Goal: Information Seeking & Learning: Learn about a topic

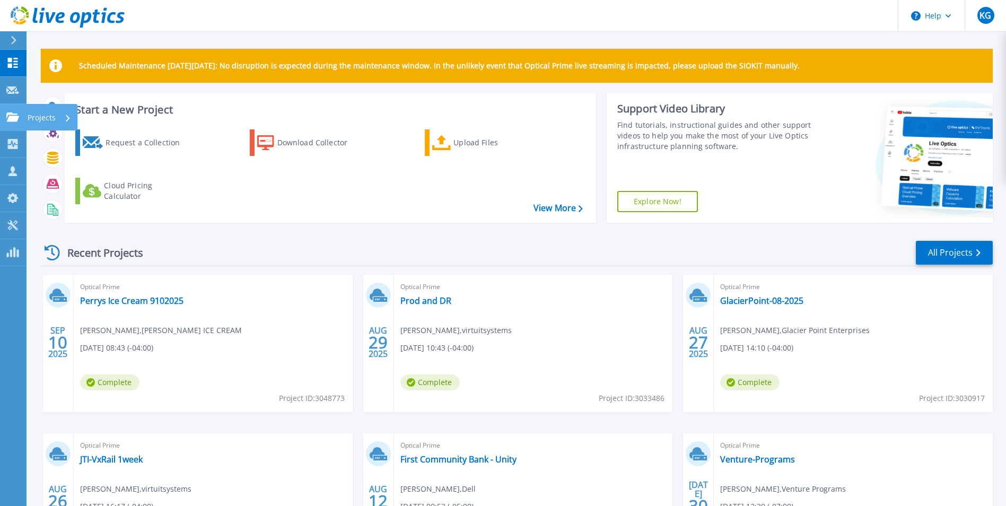
click at [46, 111] on p "Projects" at bounding box center [42, 118] width 28 height 28
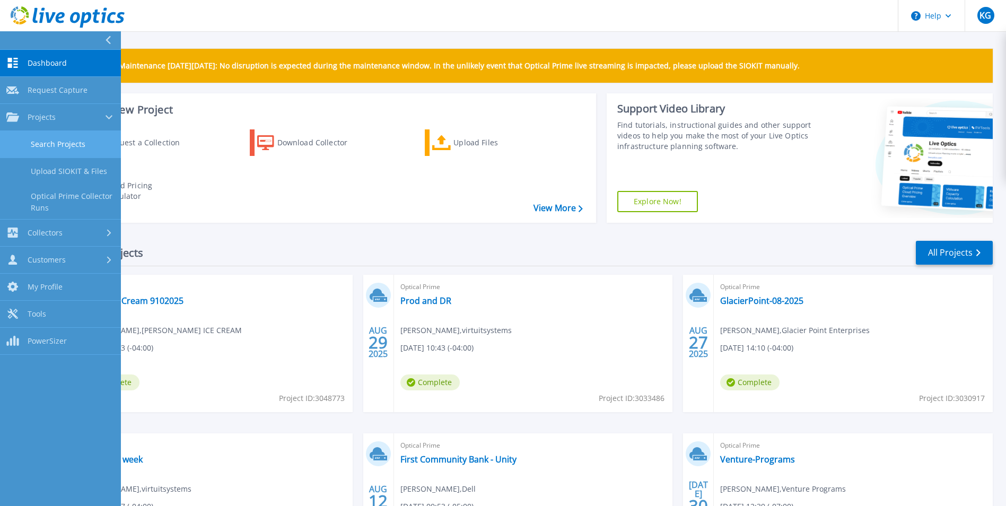
click at [41, 142] on link "Search Projects" at bounding box center [60, 144] width 121 height 27
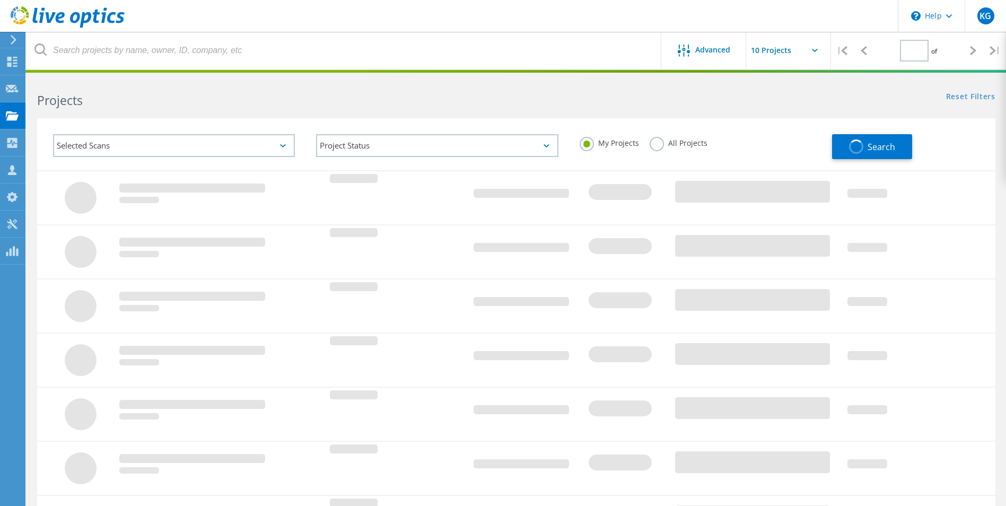
type input "1"
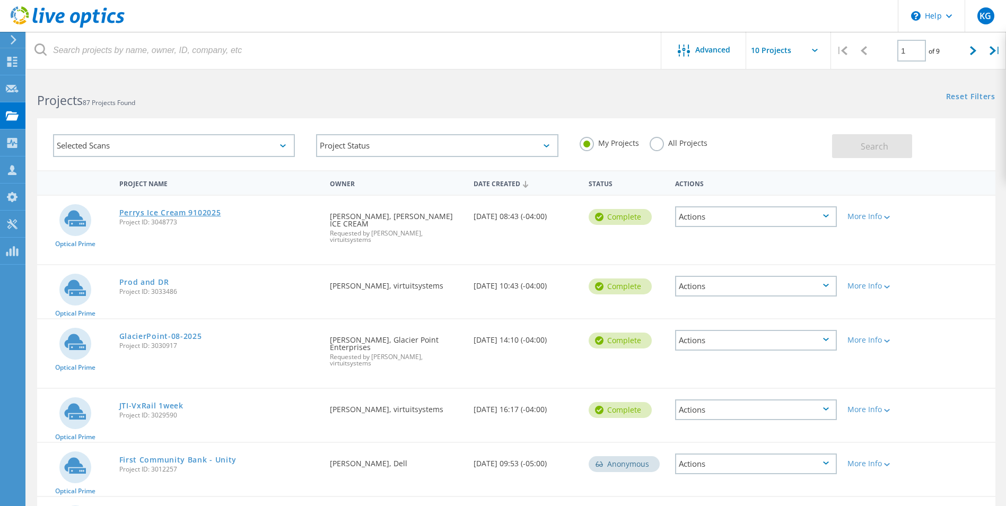
click at [174, 211] on link "Perrys Ice Cream 9102025" at bounding box center [170, 212] width 102 height 7
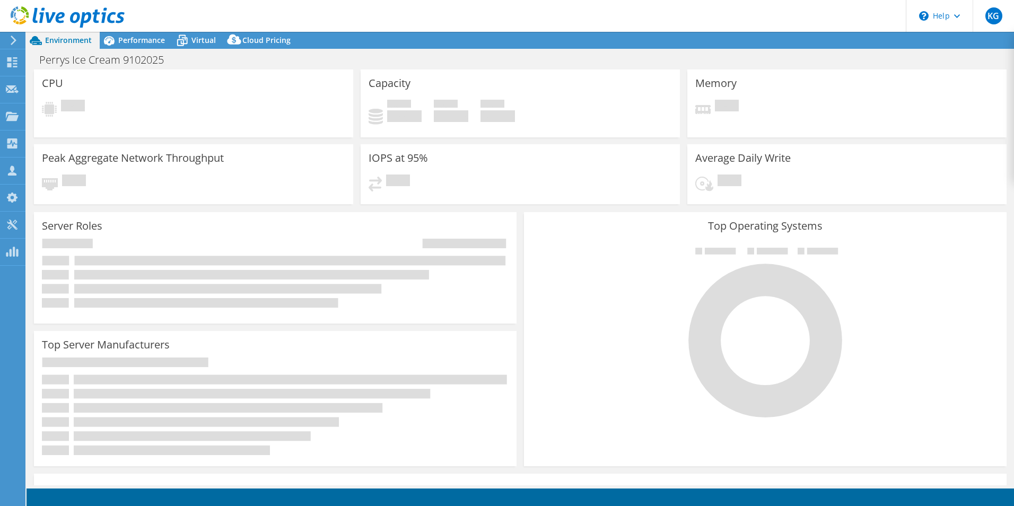
select select "USD"
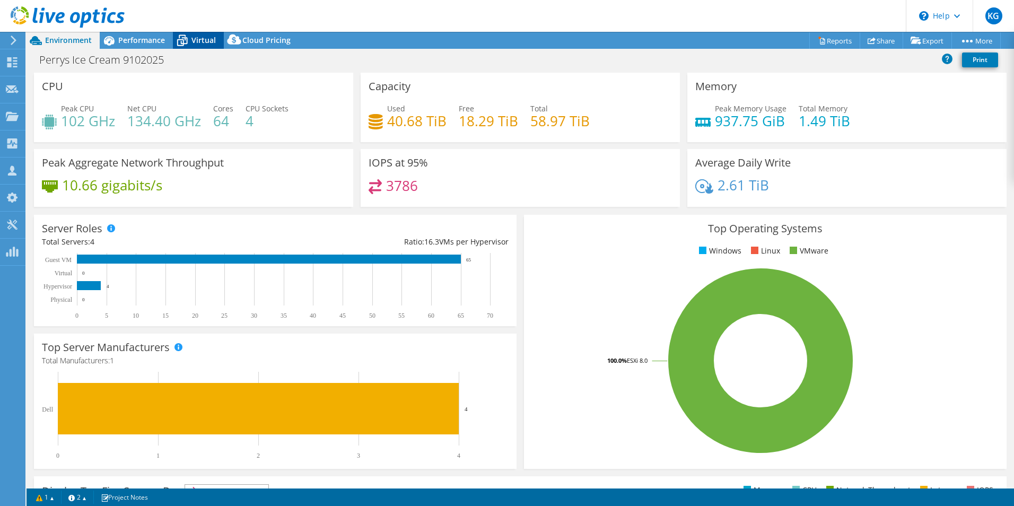
click at [199, 39] on span "Virtual" at bounding box center [203, 40] width 24 height 10
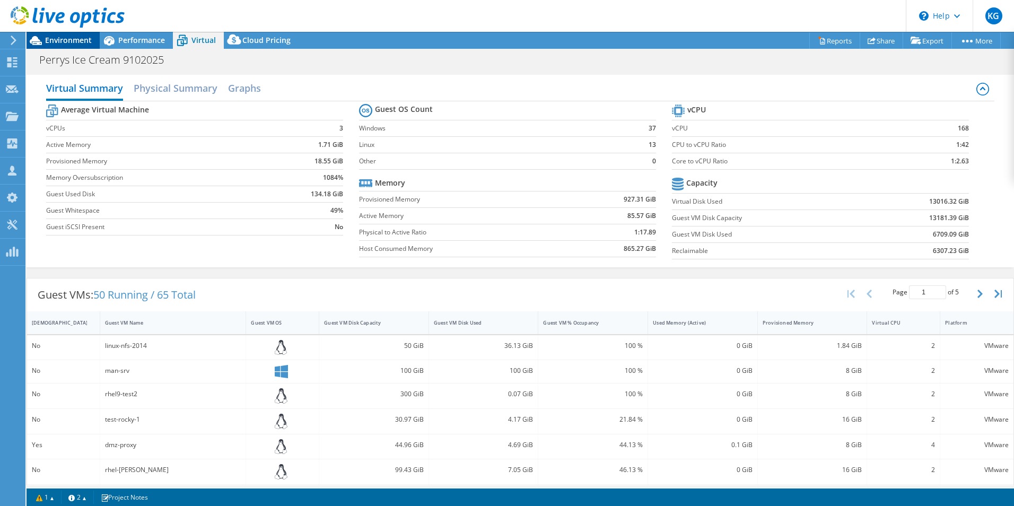
click at [77, 38] on span "Environment" at bounding box center [68, 40] width 47 height 10
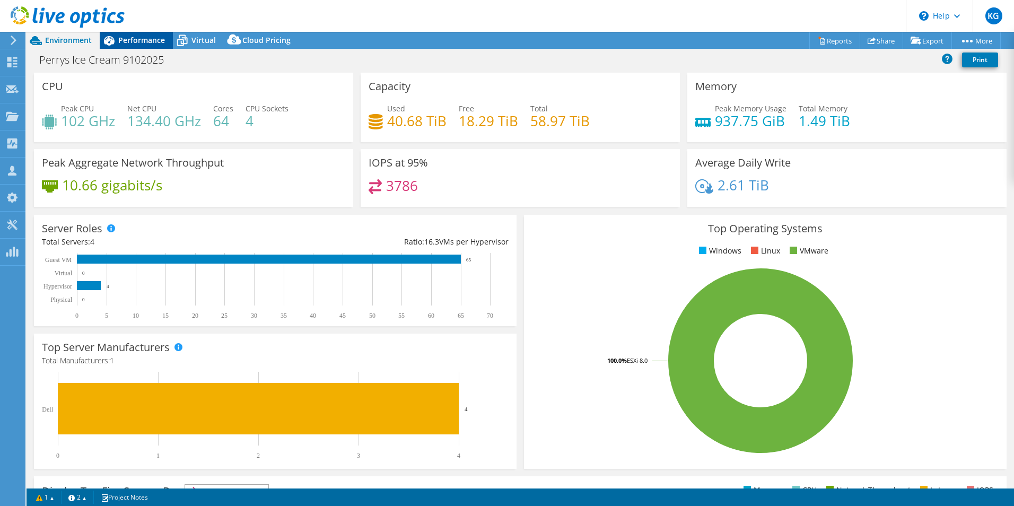
click at [144, 38] on span "Performance" at bounding box center [141, 40] width 47 height 10
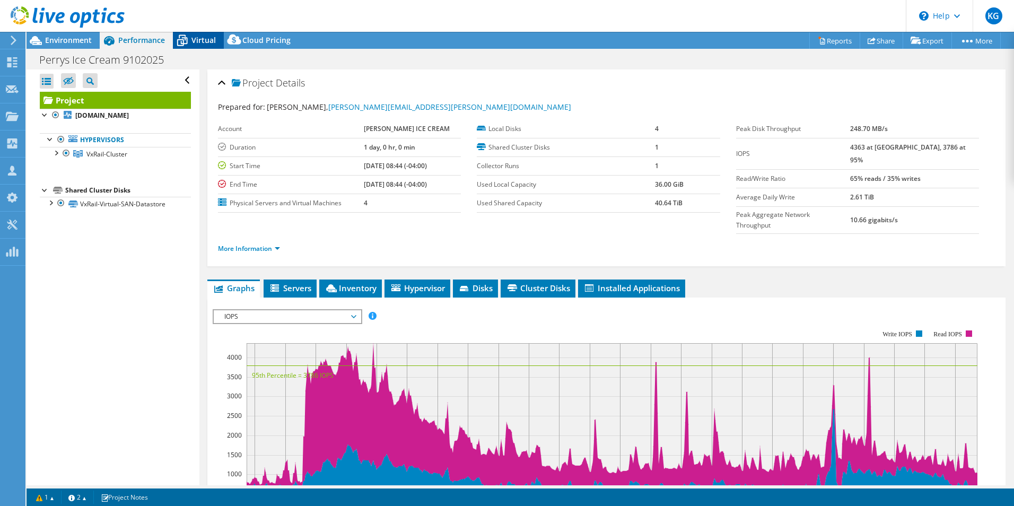
click at [189, 36] on icon at bounding box center [182, 40] width 19 height 19
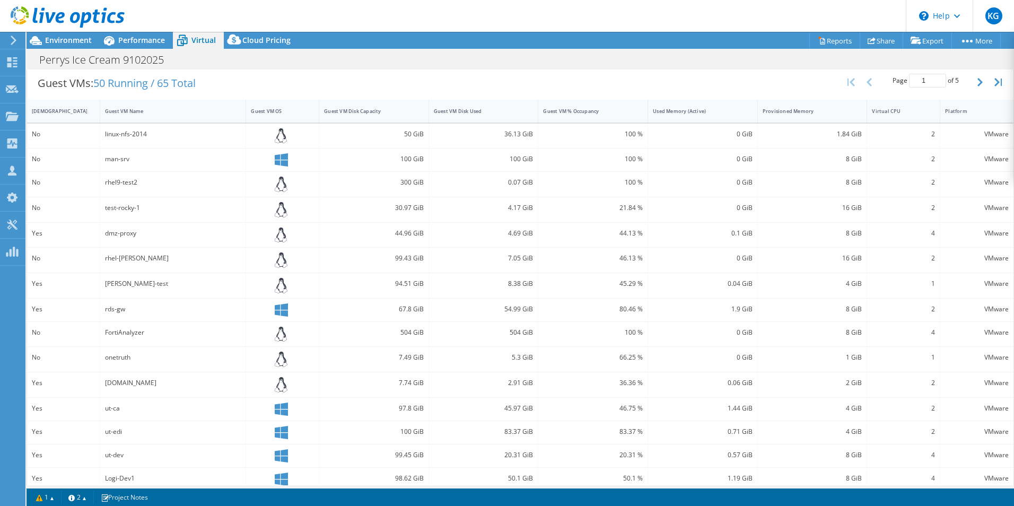
scroll to position [212, 0]
click at [357, 104] on div "Guest VM Disk Capacity" at bounding box center [367, 110] width 96 height 16
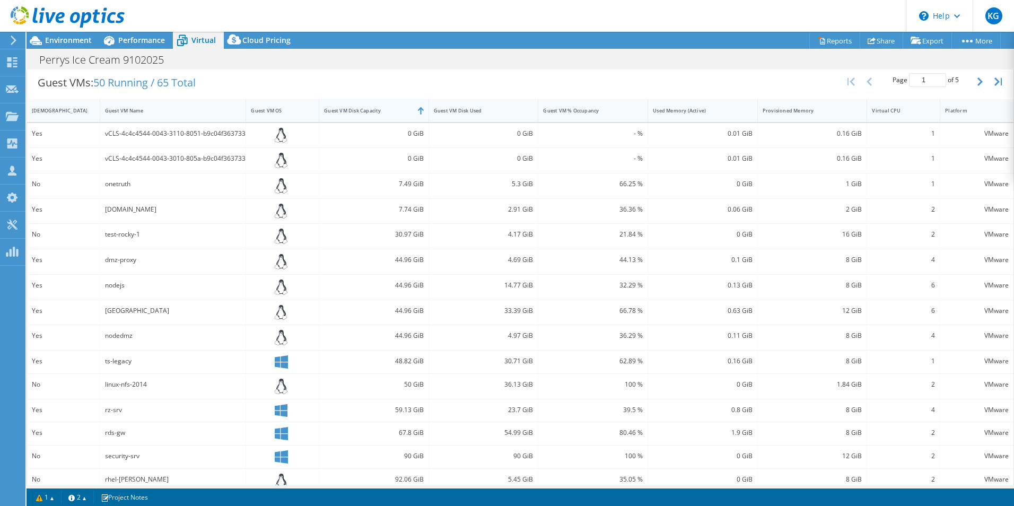
click at [357, 104] on div "Guest VM Disk Capacity" at bounding box center [367, 110] width 96 height 16
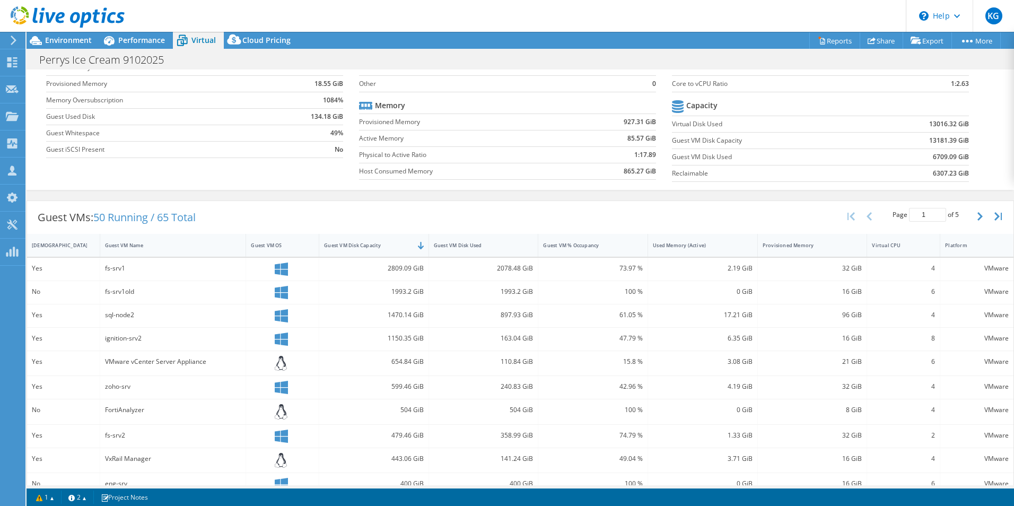
scroll to position [0, 0]
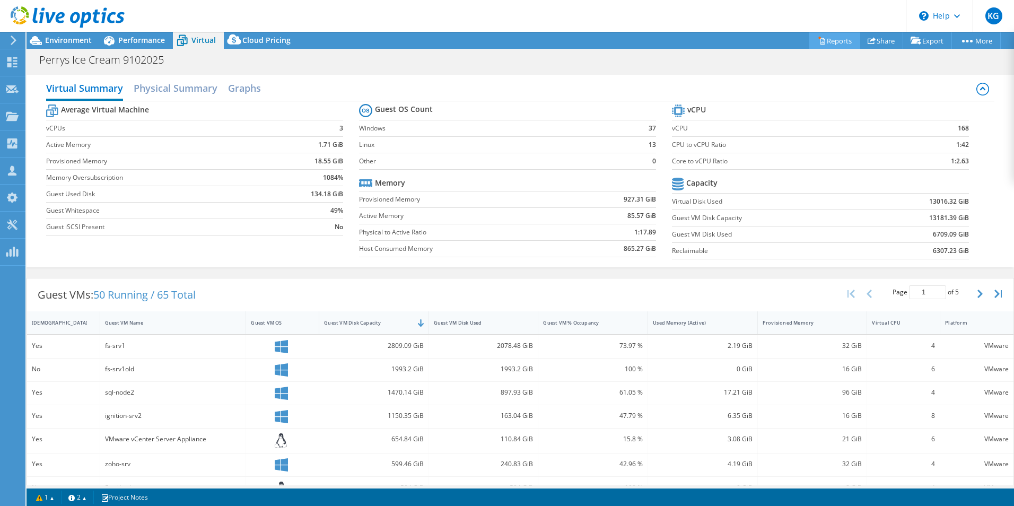
click at [831, 37] on link "Reports" at bounding box center [834, 40] width 51 height 16
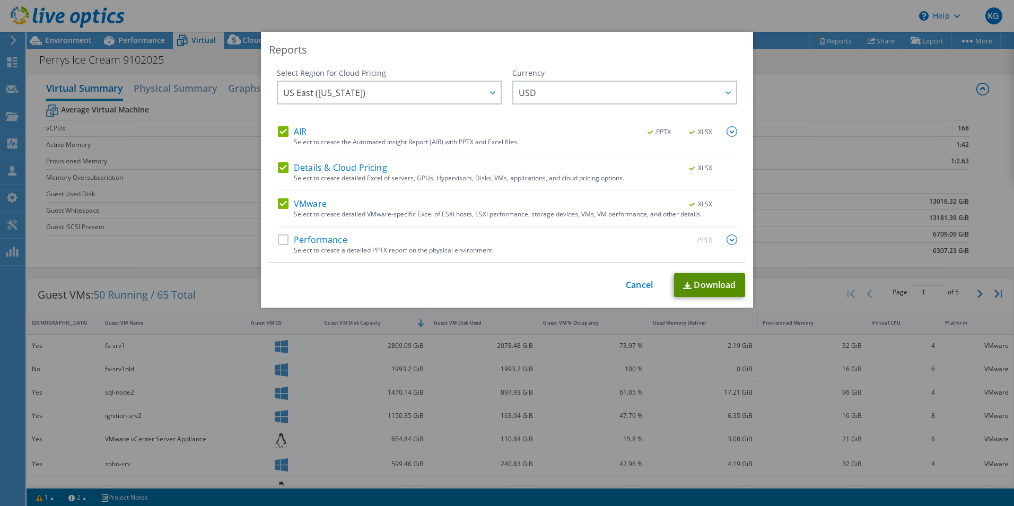
click at [699, 284] on link "Download" at bounding box center [709, 285] width 71 height 24
click at [626, 288] on link "Cancel" at bounding box center [639, 285] width 27 height 10
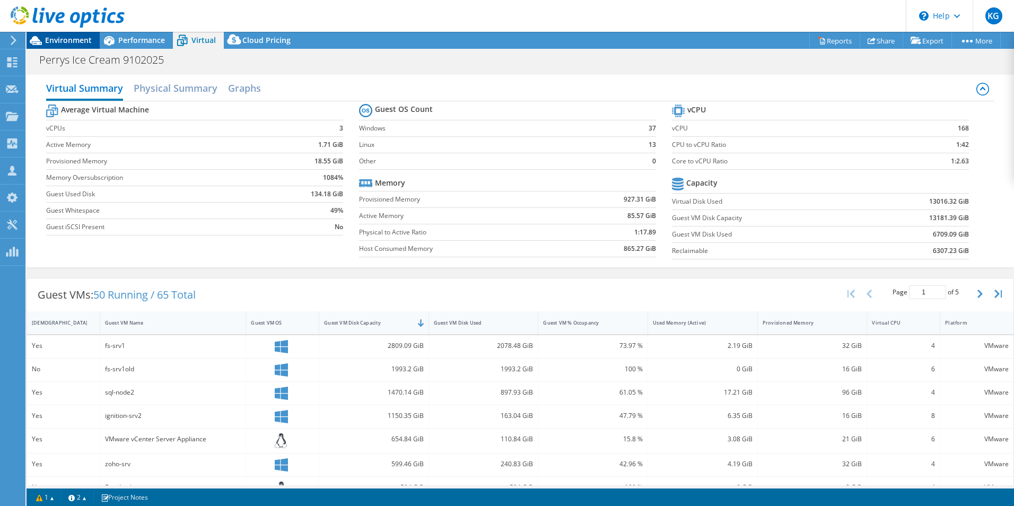
click at [53, 47] on div "Environment" at bounding box center [63, 40] width 73 height 17
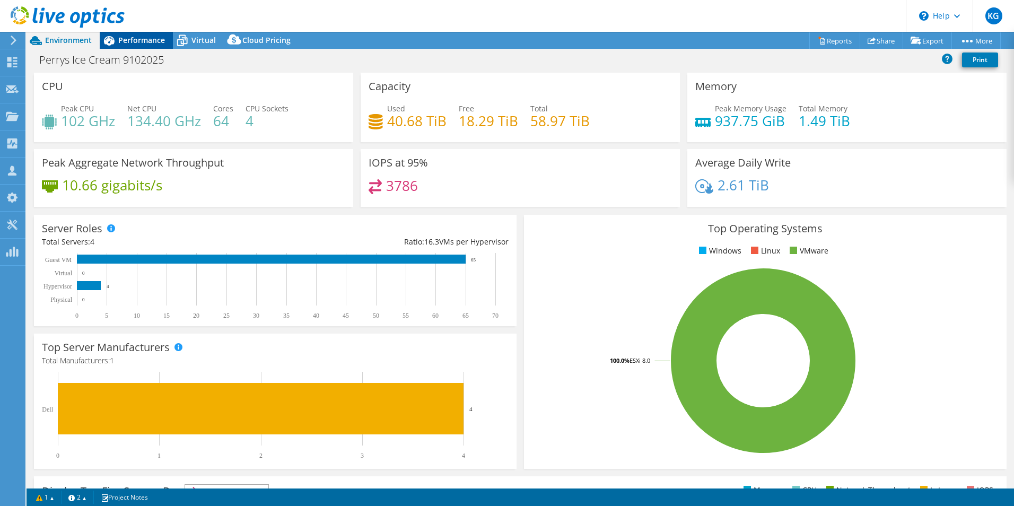
click at [122, 43] on span "Performance" at bounding box center [141, 40] width 47 height 10
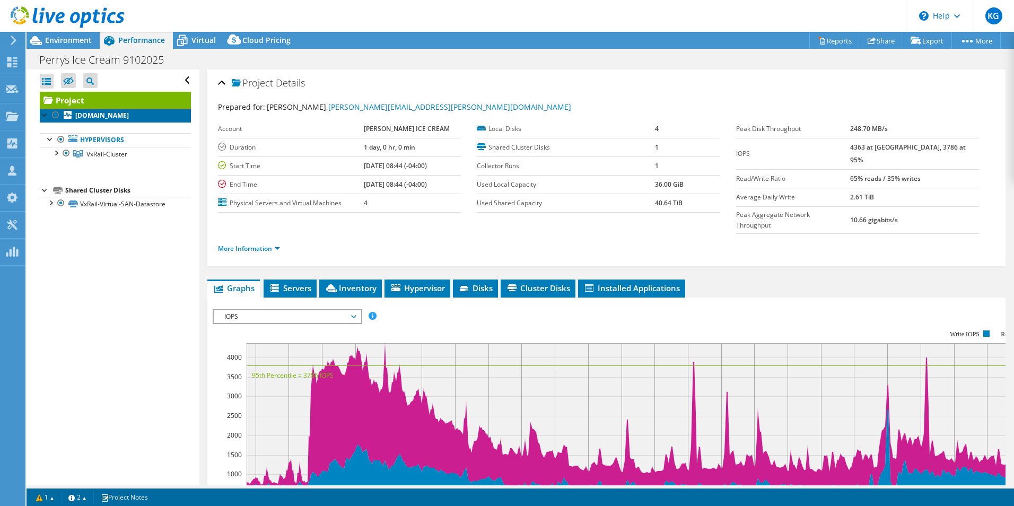
click at [115, 120] on b "vxrail-node1.perrysicecream.com" at bounding box center [102, 115] width 54 height 9
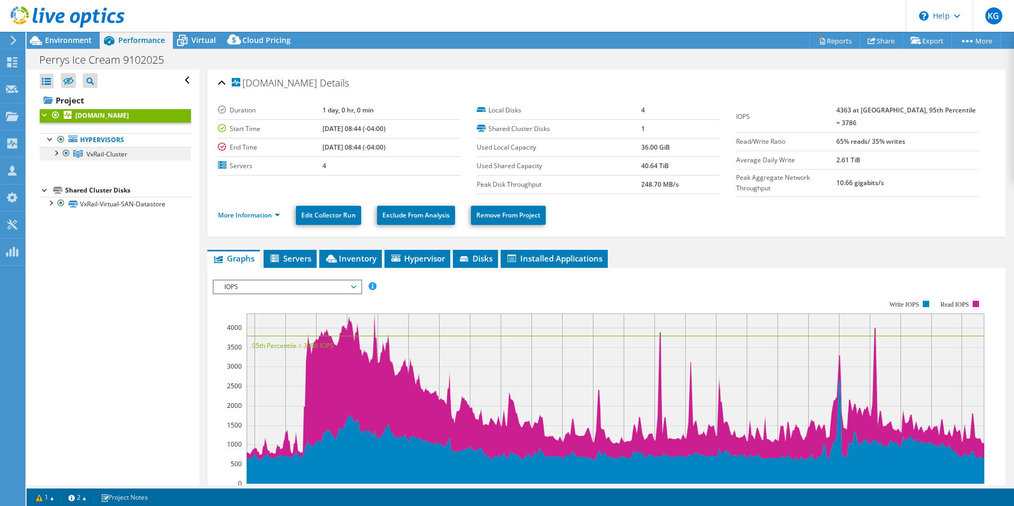
click at [108, 159] on span "VxRail-Cluster" at bounding box center [106, 154] width 41 height 9
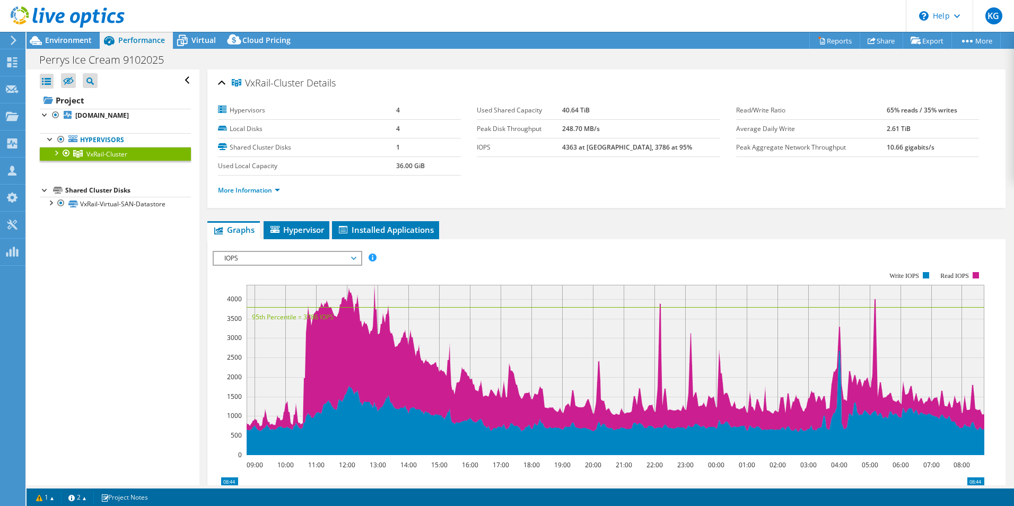
click at [57, 157] on div at bounding box center [55, 152] width 11 height 11
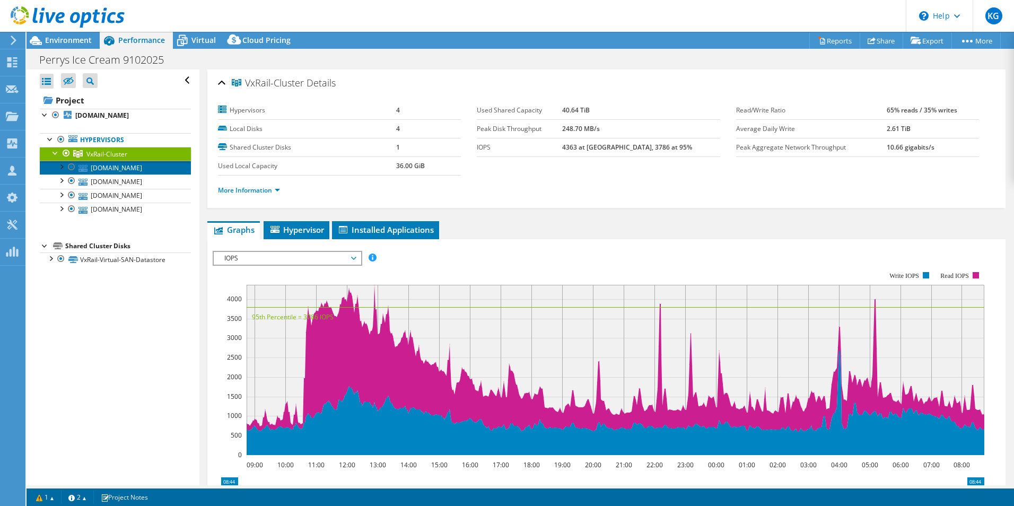
click at [104, 174] on link "vxrail-node1.perrysicecream.com" at bounding box center [115, 168] width 151 height 14
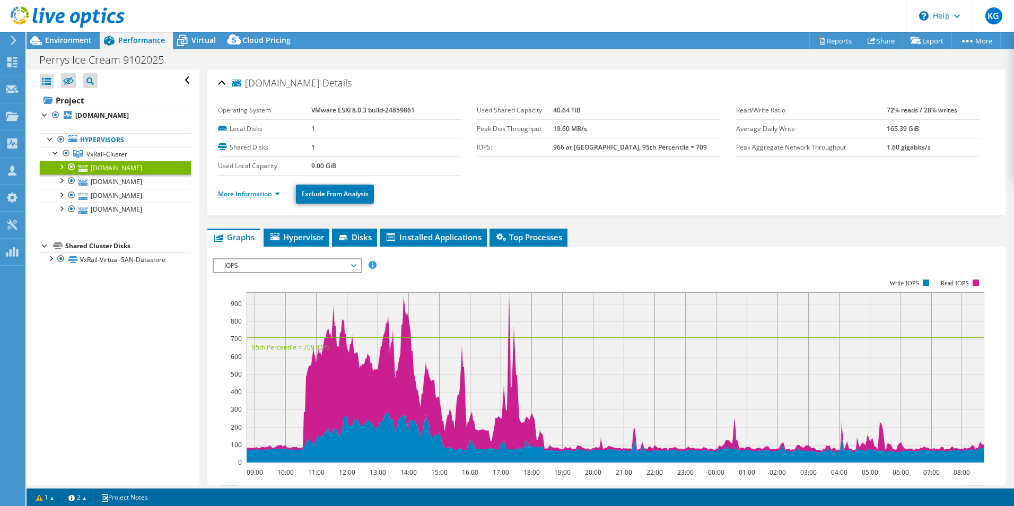
click at [277, 194] on link "More Information" at bounding box center [249, 193] width 62 height 9
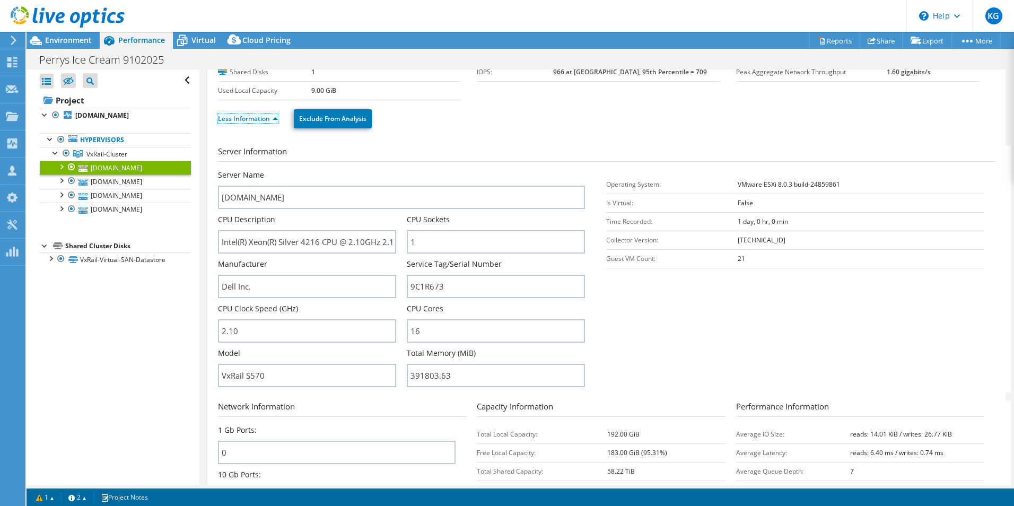
scroll to position [106, 0]
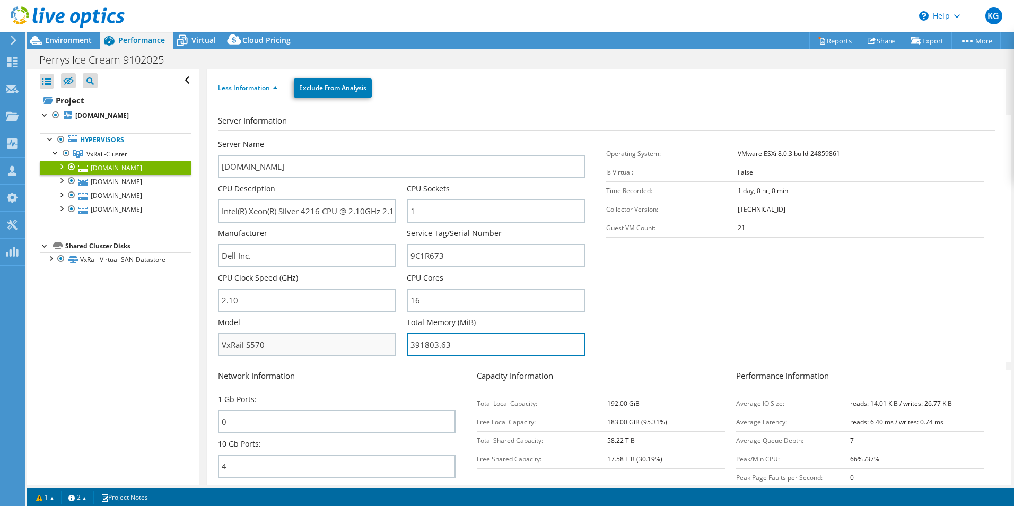
drag, startPoint x: 465, startPoint y: 345, endPoint x: 335, endPoint y: 345, distance: 130.4
click at [335, 139] on div "Server Name vxrail-node1.perrysicecream.com CPU Description Intel(R) Xeon(R) Si…" at bounding box center [407, 139] width 378 height 0
click at [71, 36] on span "Environment" at bounding box center [68, 40] width 47 height 10
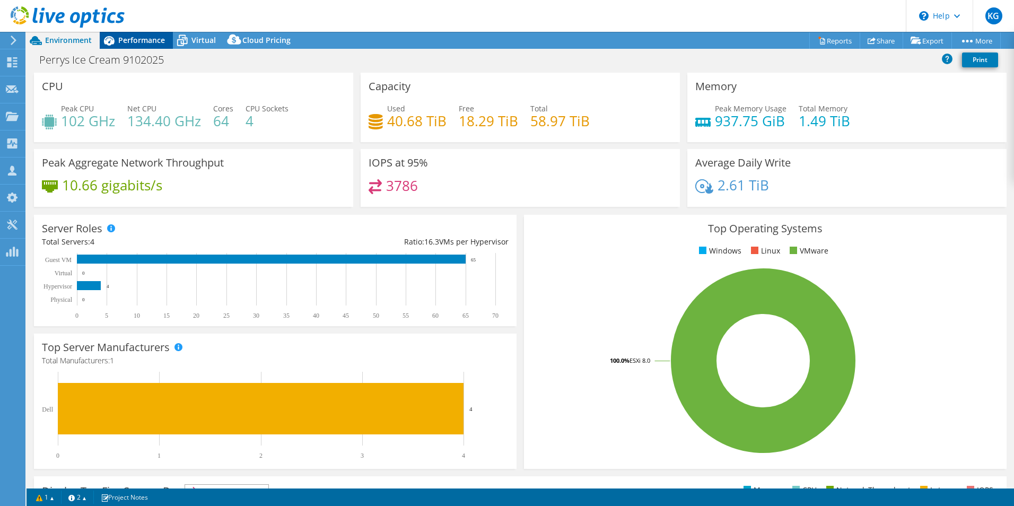
click at [134, 42] on span "Performance" at bounding box center [141, 40] width 47 height 10
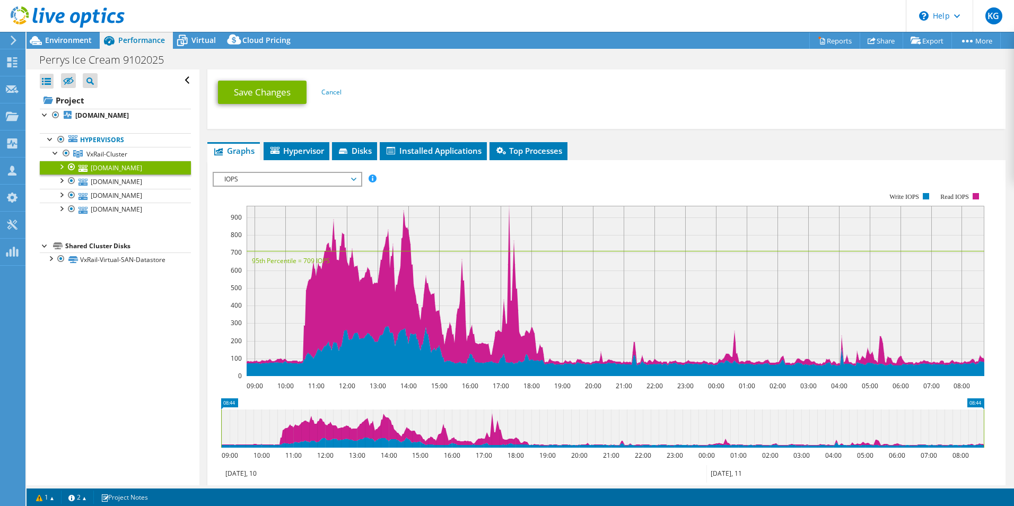
scroll to position [636, 0]
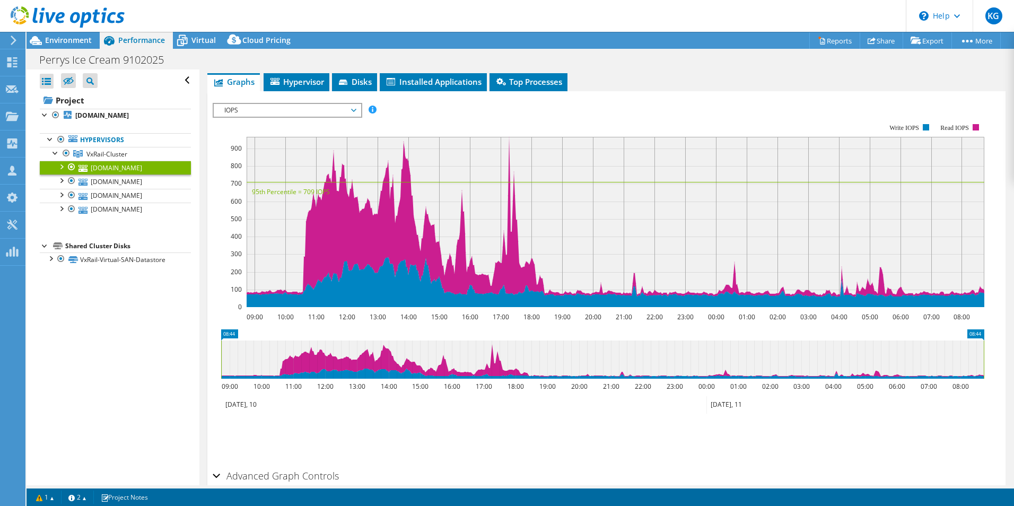
click at [329, 103] on div "IOPS IOPS Disk Throughput IO Size Latency Queue Depth CPU Percentage Memory Pag…" at bounding box center [288, 110] width 150 height 15
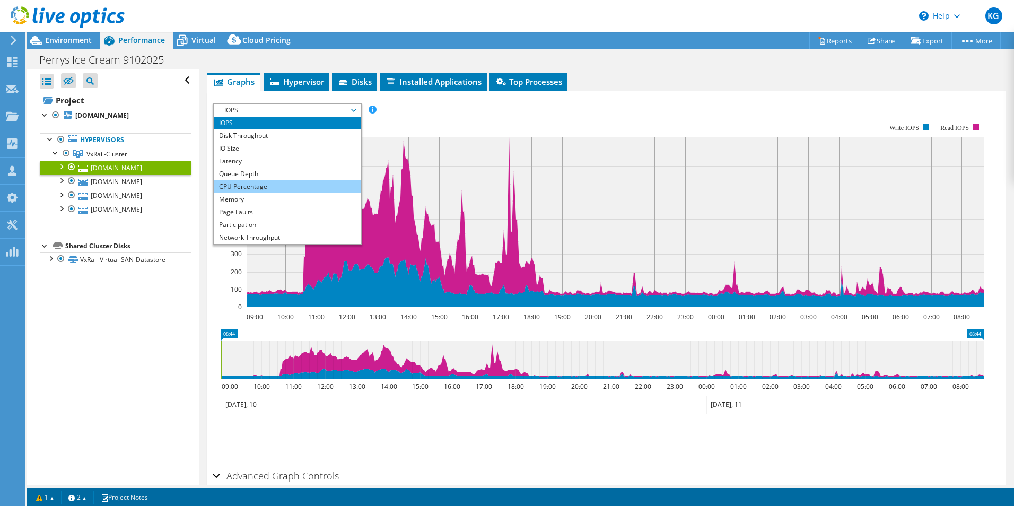
click at [270, 190] on li "CPU Percentage" at bounding box center [287, 186] width 147 height 13
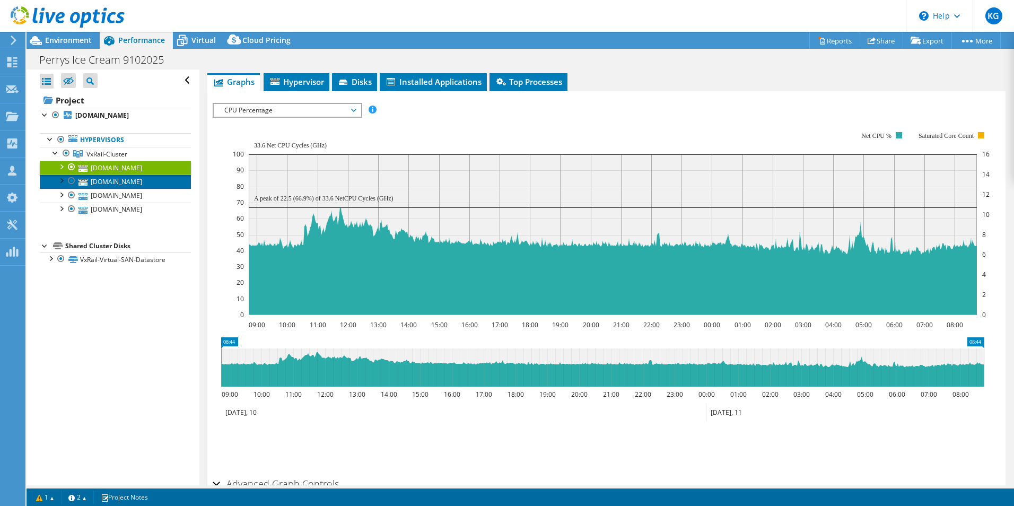
click at [107, 188] on link "vxrail-node2.perrysicecream.com" at bounding box center [115, 181] width 151 height 14
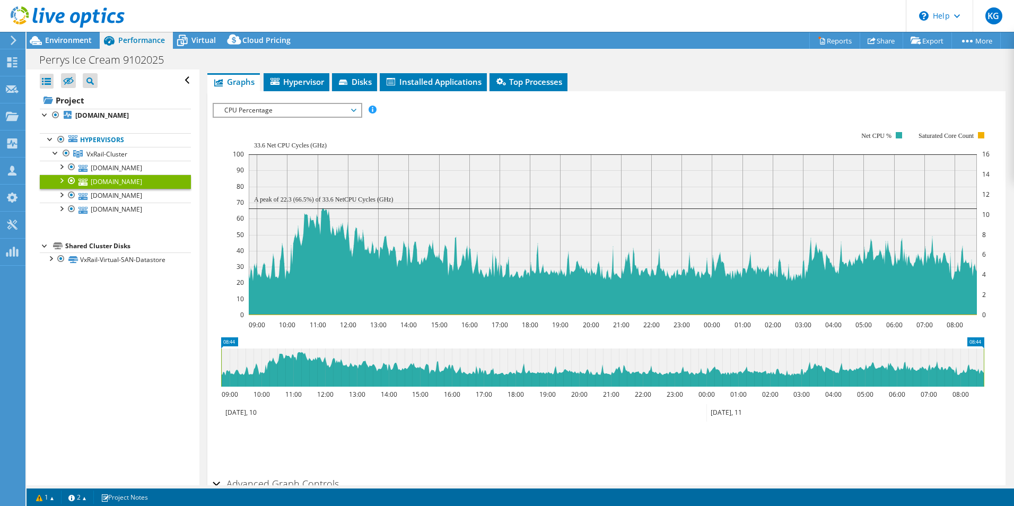
scroll to position [155, 0]
click at [113, 203] on link "vxrail-node4.perrysicecream.com" at bounding box center [115, 196] width 151 height 14
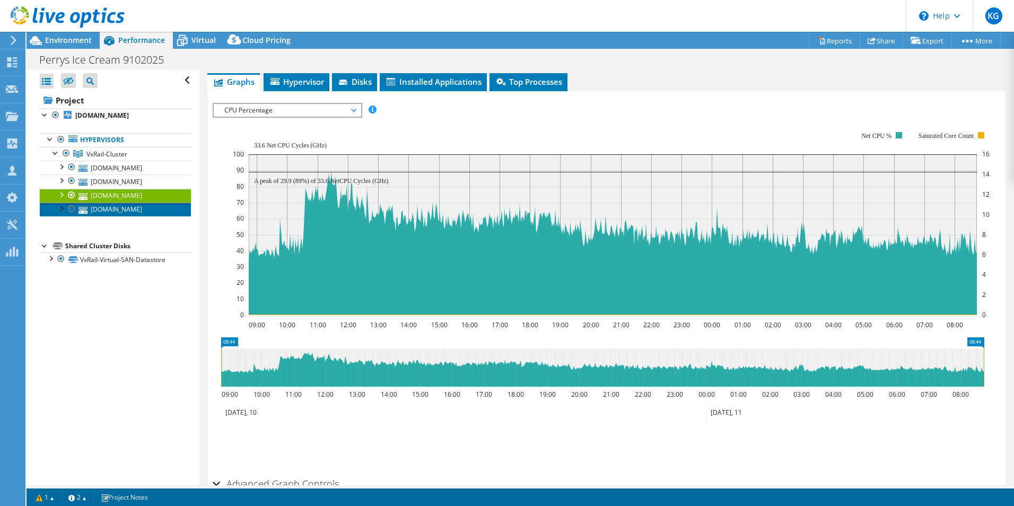
click at [119, 216] on link "vxrail-node3.perrysicecream.com" at bounding box center [115, 210] width 151 height 14
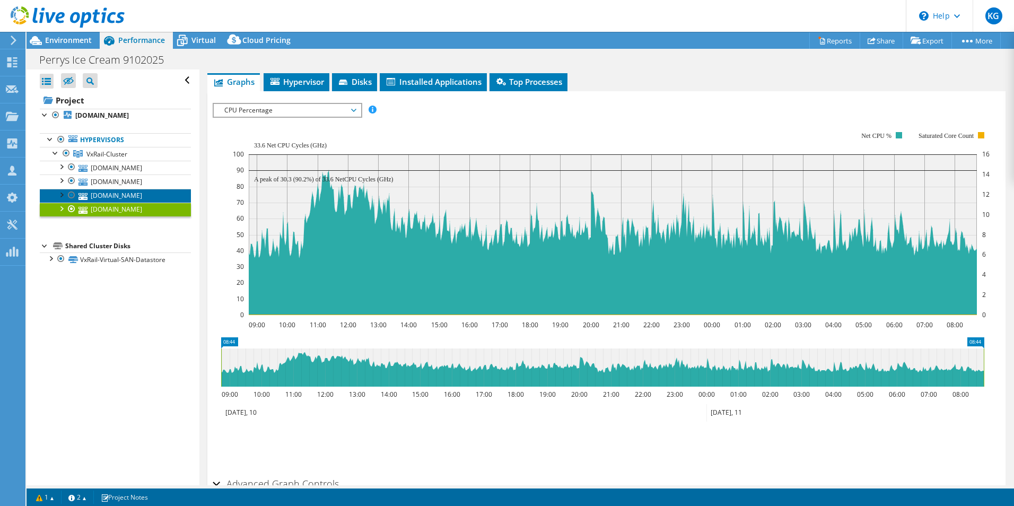
click at [124, 203] on link "vxrail-node4.perrysicecream.com" at bounding box center [115, 196] width 151 height 14
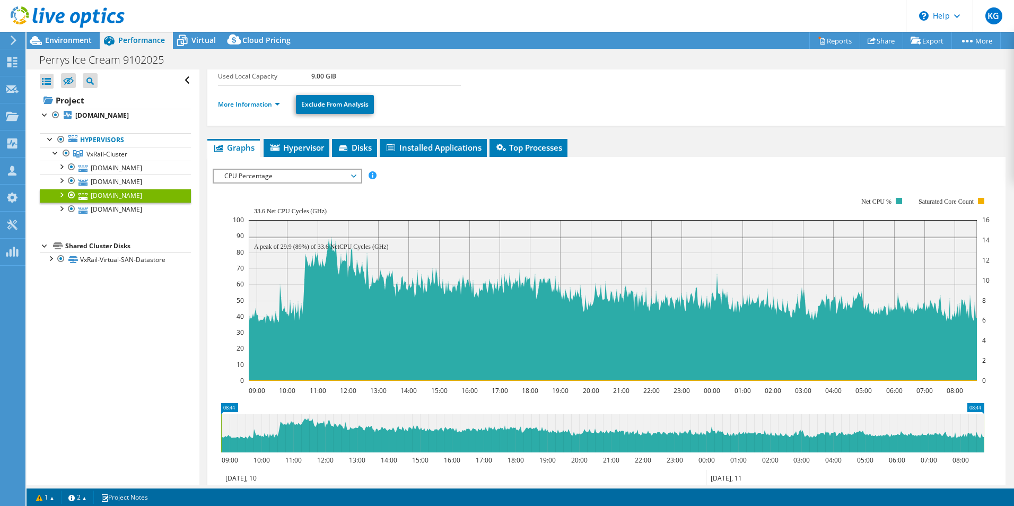
scroll to position [0, 0]
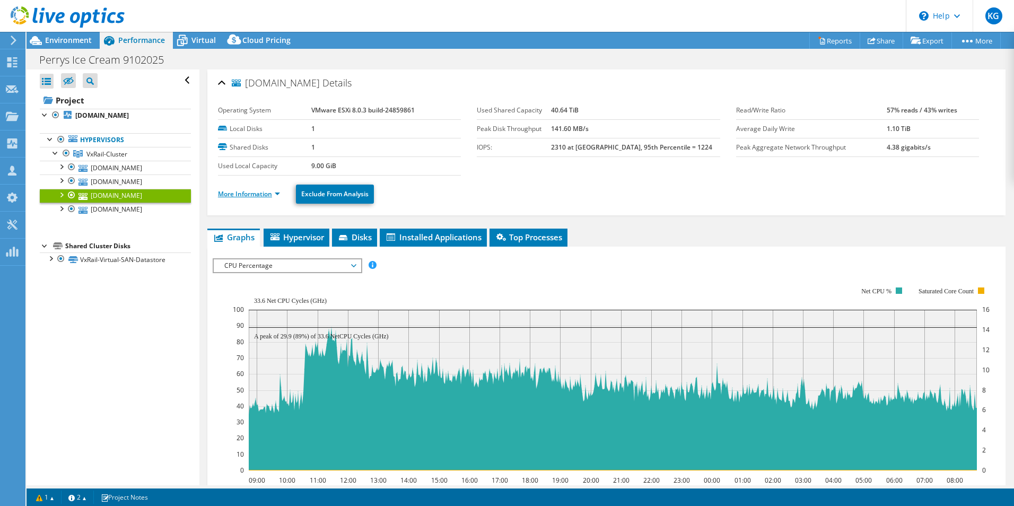
click at [270, 190] on link "More Information" at bounding box center [249, 193] width 62 height 9
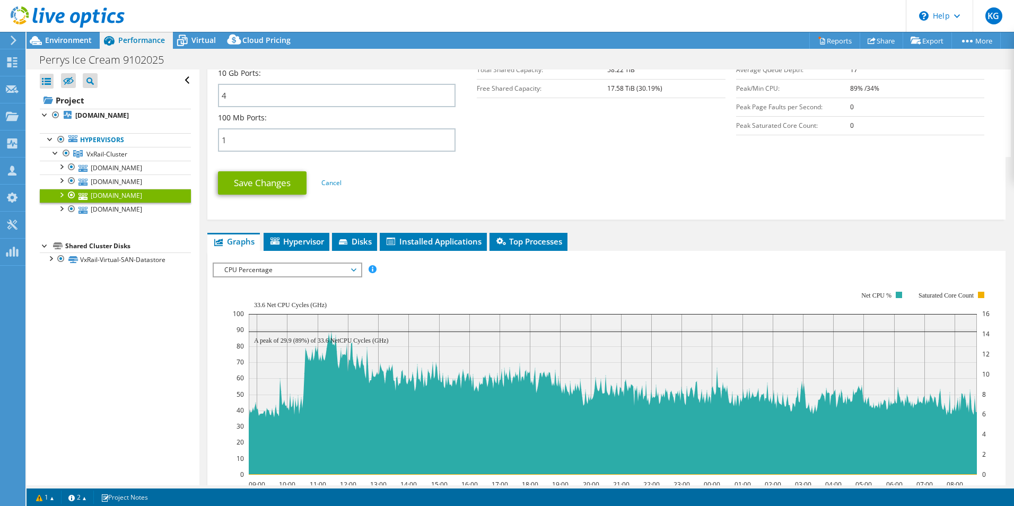
scroll to position [477, 0]
click at [283, 271] on span "CPU Percentage" at bounding box center [287, 269] width 136 height 13
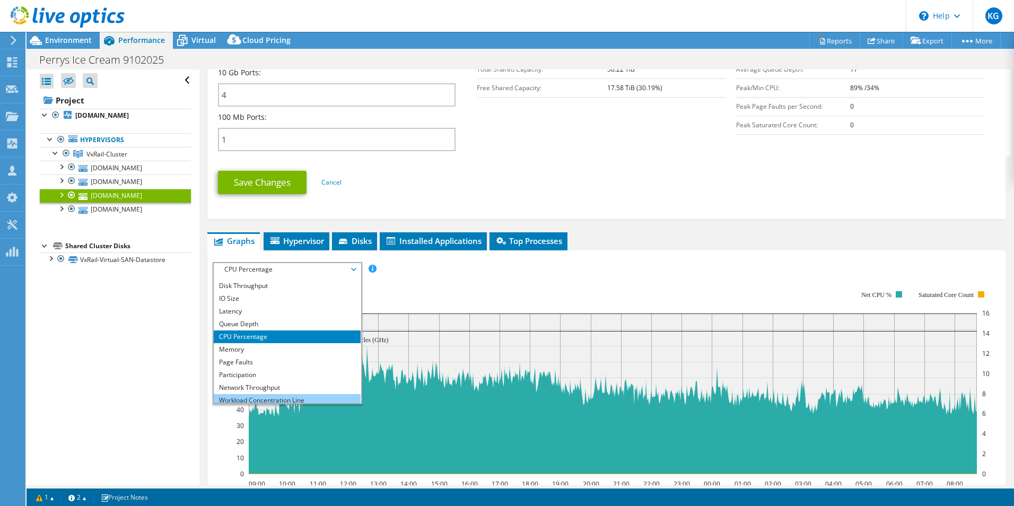
scroll to position [0, 0]
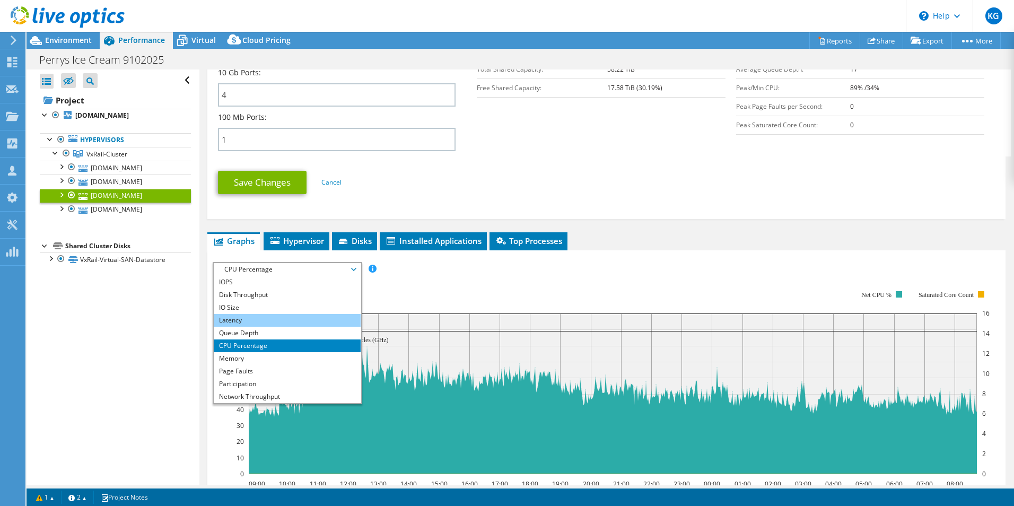
click at [261, 319] on li "Latency" at bounding box center [287, 320] width 147 height 13
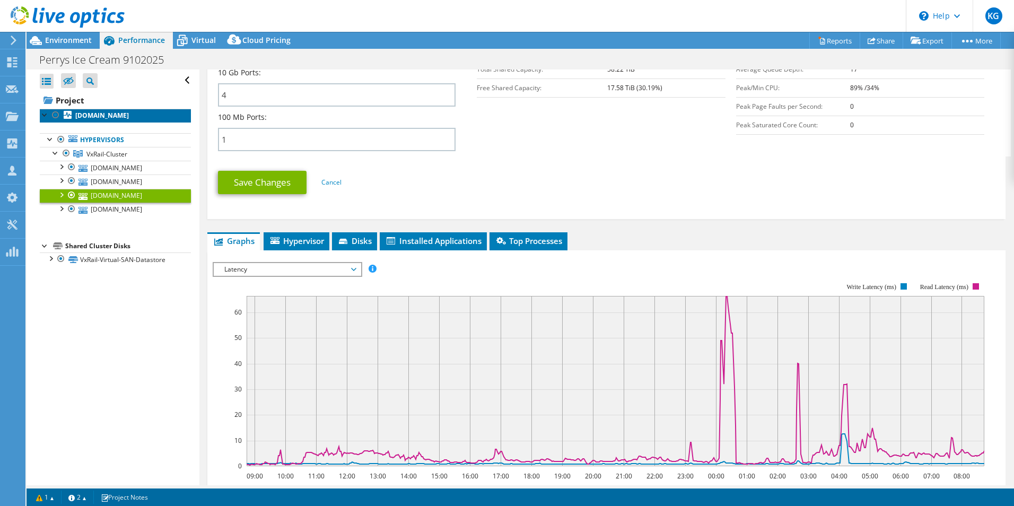
click at [95, 120] on b "vxrail-node1.perrysicecream.com" at bounding box center [102, 115] width 54 height 9
